Goal: Information Seeking & Learning: Check status

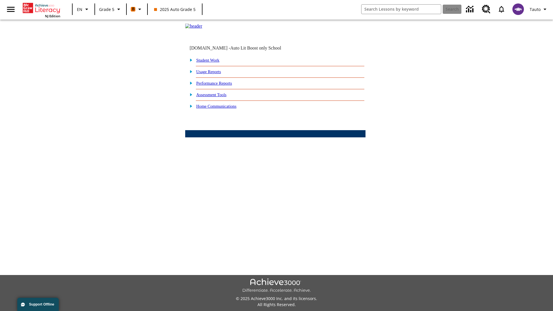
click at [220, 85] on link "Performance Reports" at bounding box center [214, 83] width 36 height 5
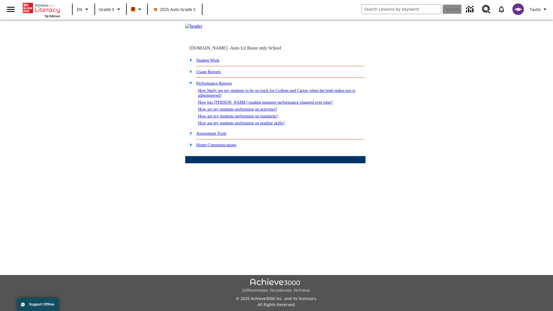
click at [266, 98] on link "How likely are my students to be on track for College and Career when the high …" at bounding box center [276, 92] width 157 height 9
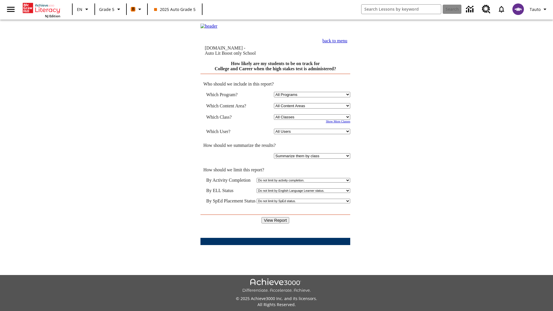
click at [313, 117] on select "Select a Class: All Classes 2025 Auto Grade 5 OL 2025 Auto Grade 6" at bounding box center [312, 116] width 76 height 5
select select "11133131"
